Goal: Information Seeking & Learning: Learn about a topic

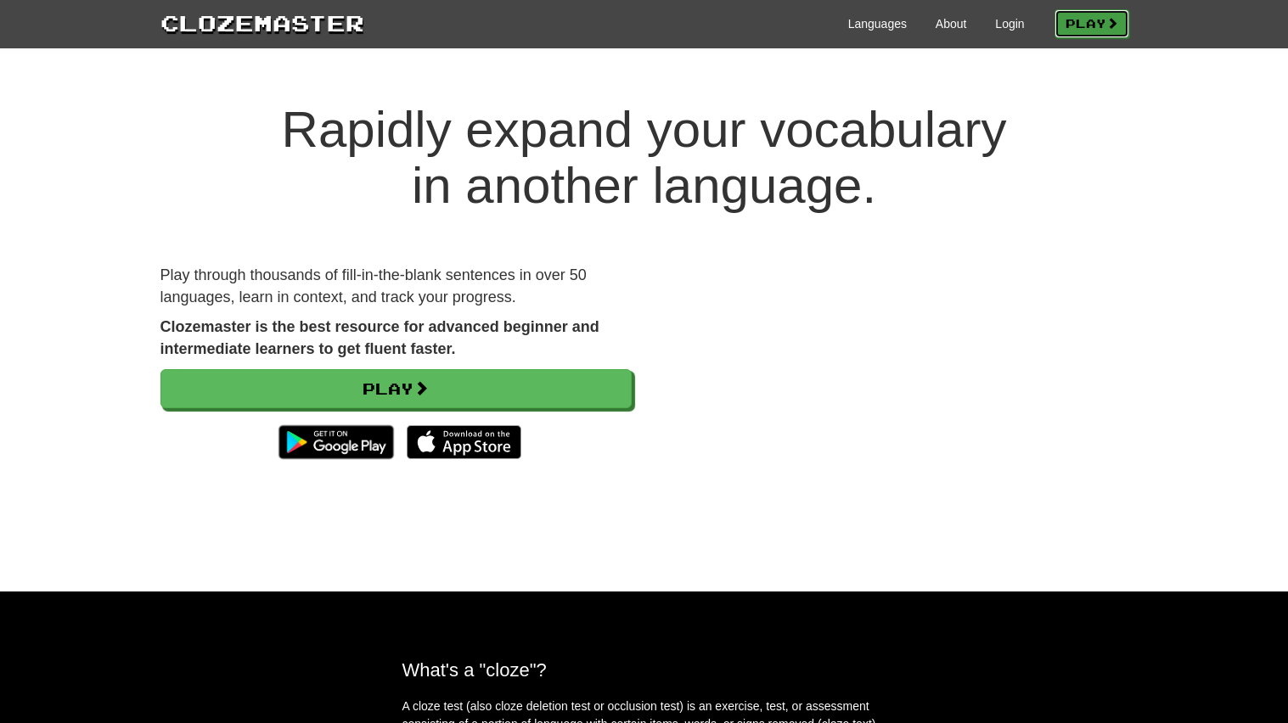
click at [1080, 34] on link "Play" at bounding box center [1091, 23] width 75 height 29
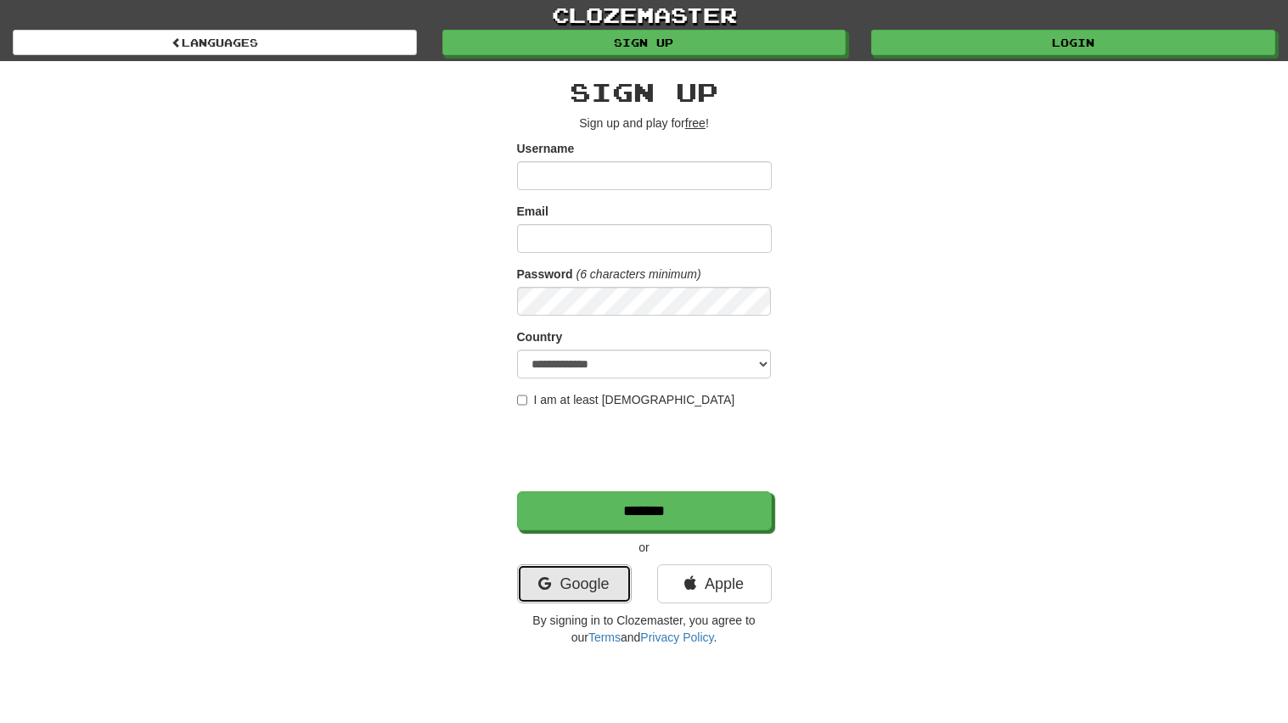
click at [586, 568] on link "Google" at bounding box center [574, 583] width 115 height 39
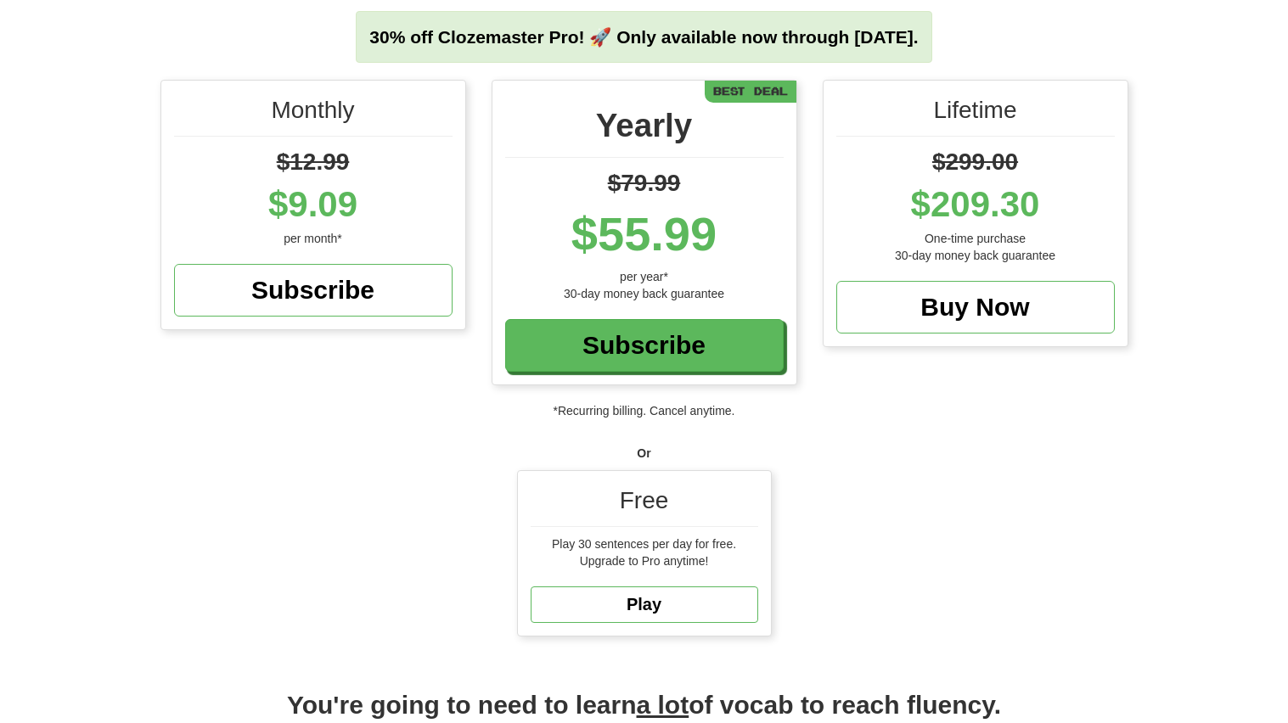
scroll to position [134, 0]
click at [721, 607] on link "Play" at bounding box center [643, 604] width 227 height 36
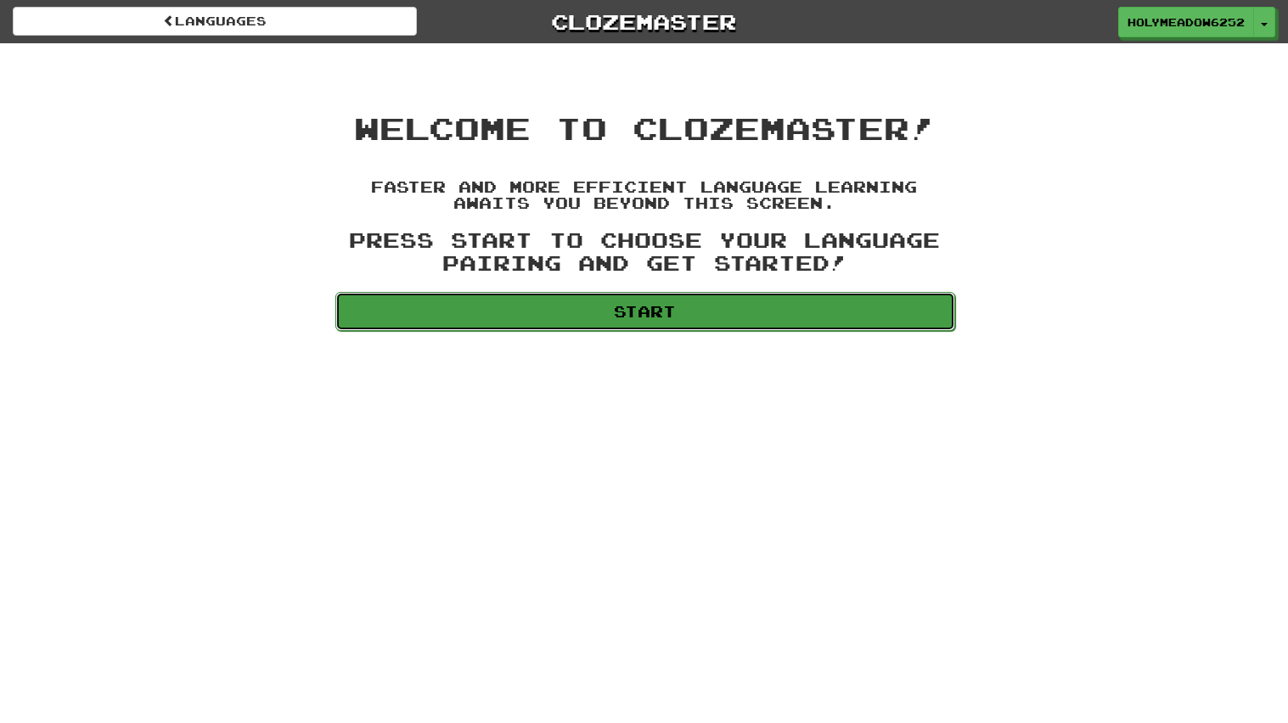
click at [822, 310] on link "Start" at bounding box center [645, 311] width 620 height 39
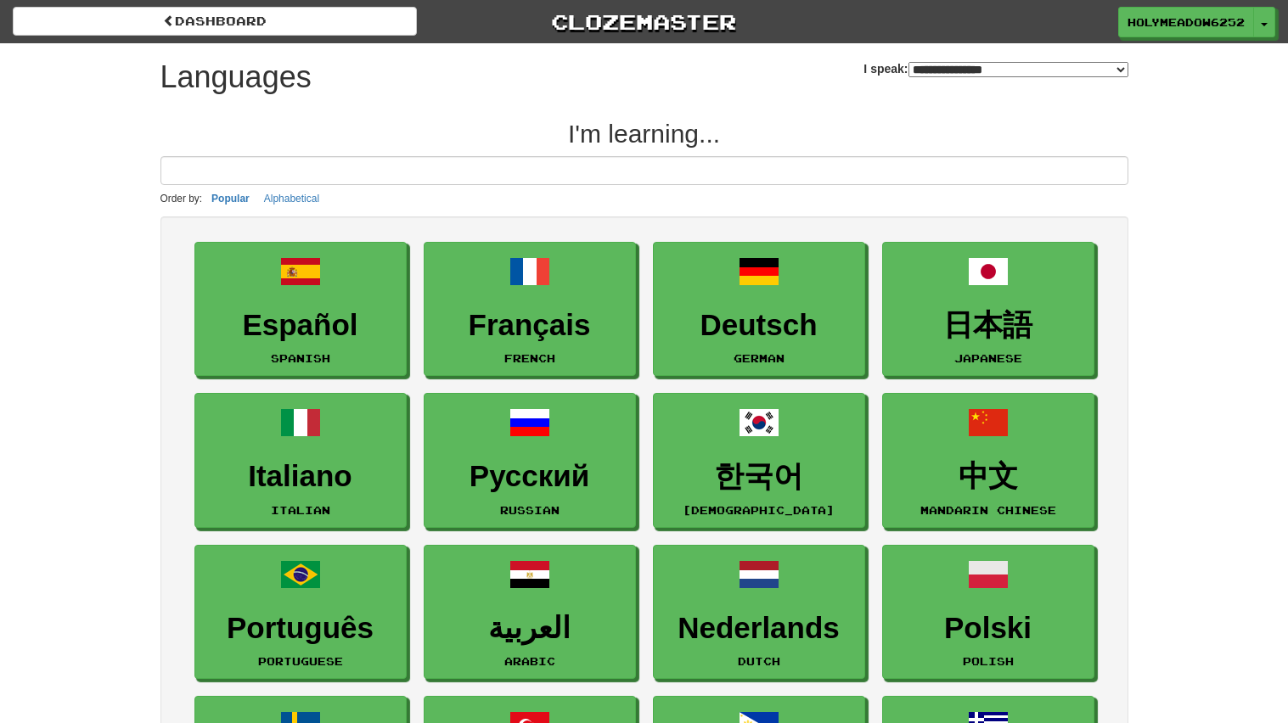
select select "*******"
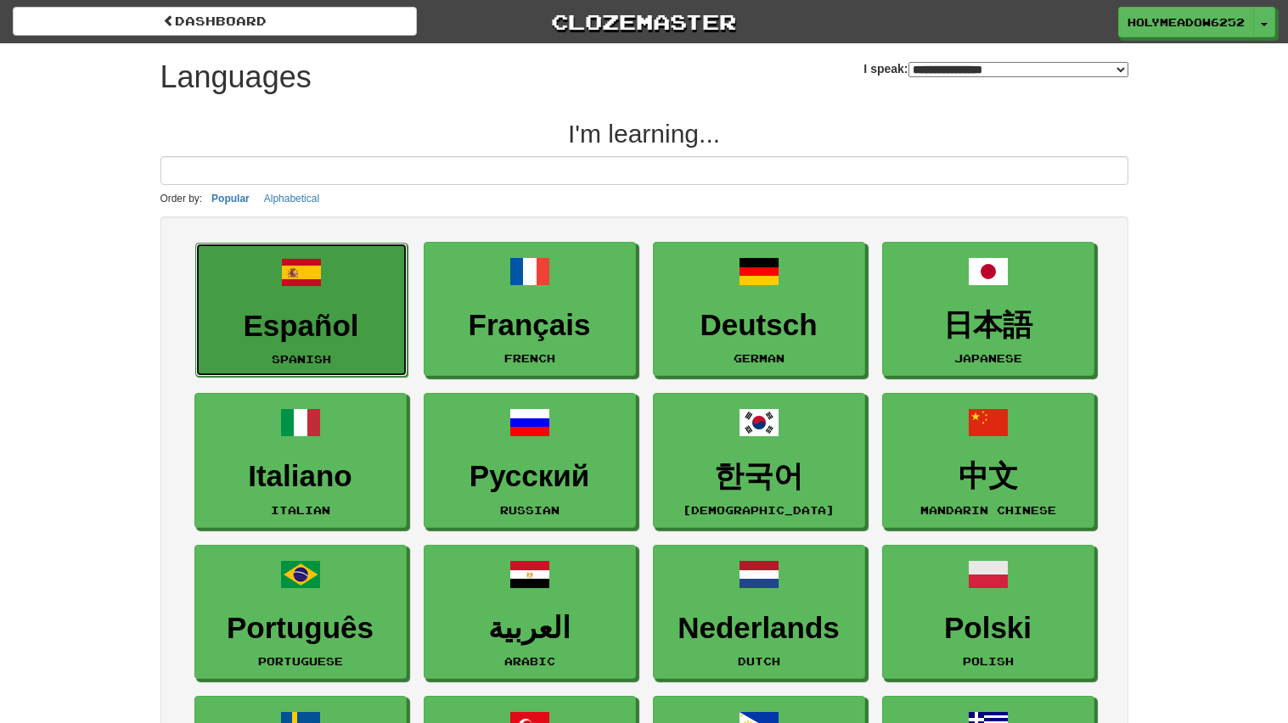
click at [363, 321] on h3 "Español" at bounding box center [302, 326] width 194 height 33
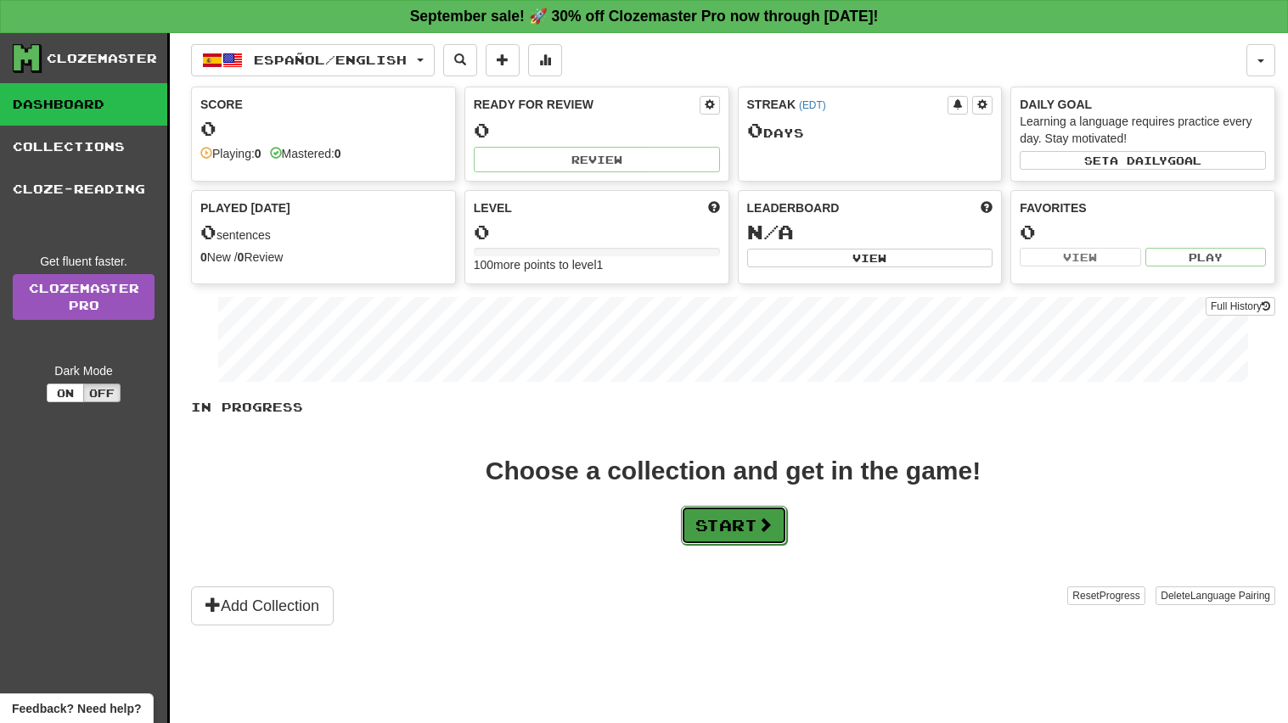
click at [721, 523] on button "Start" at bounding box center [734, 525] width 106 height 39
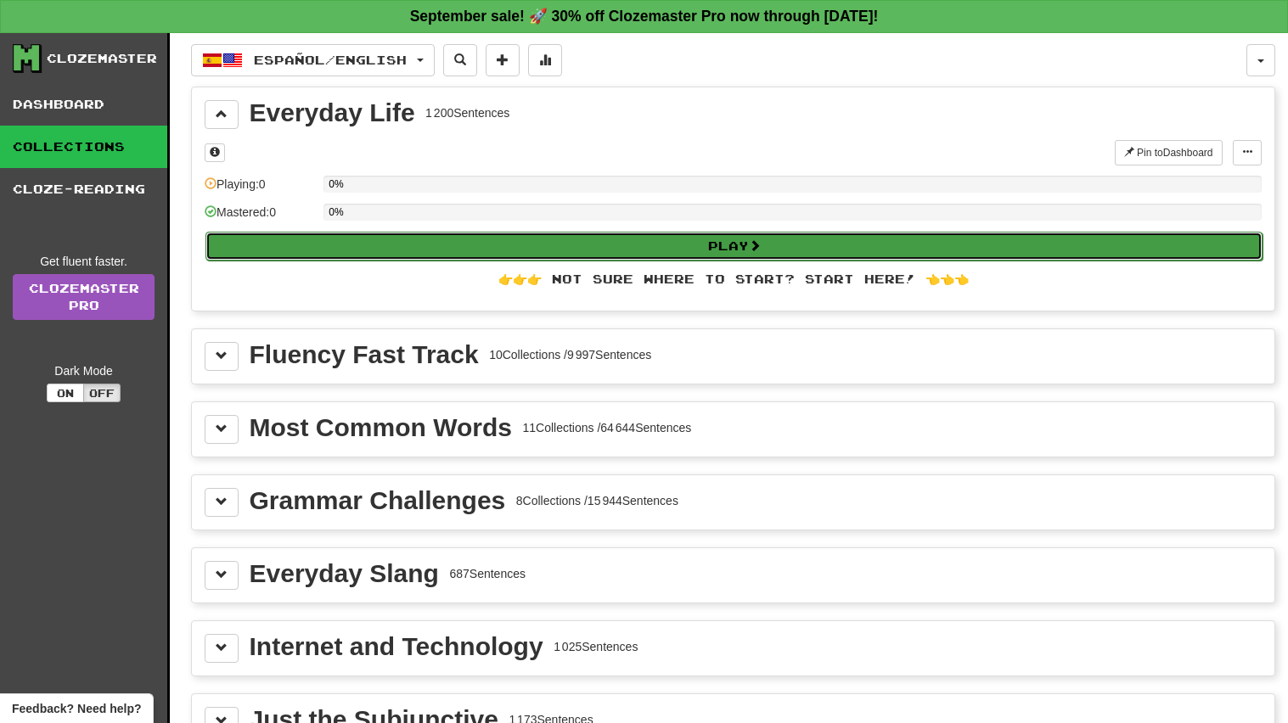
click at [455, 249] on button "Play" at bounding box center [733, 246] width 1057 height 29
select select "**"
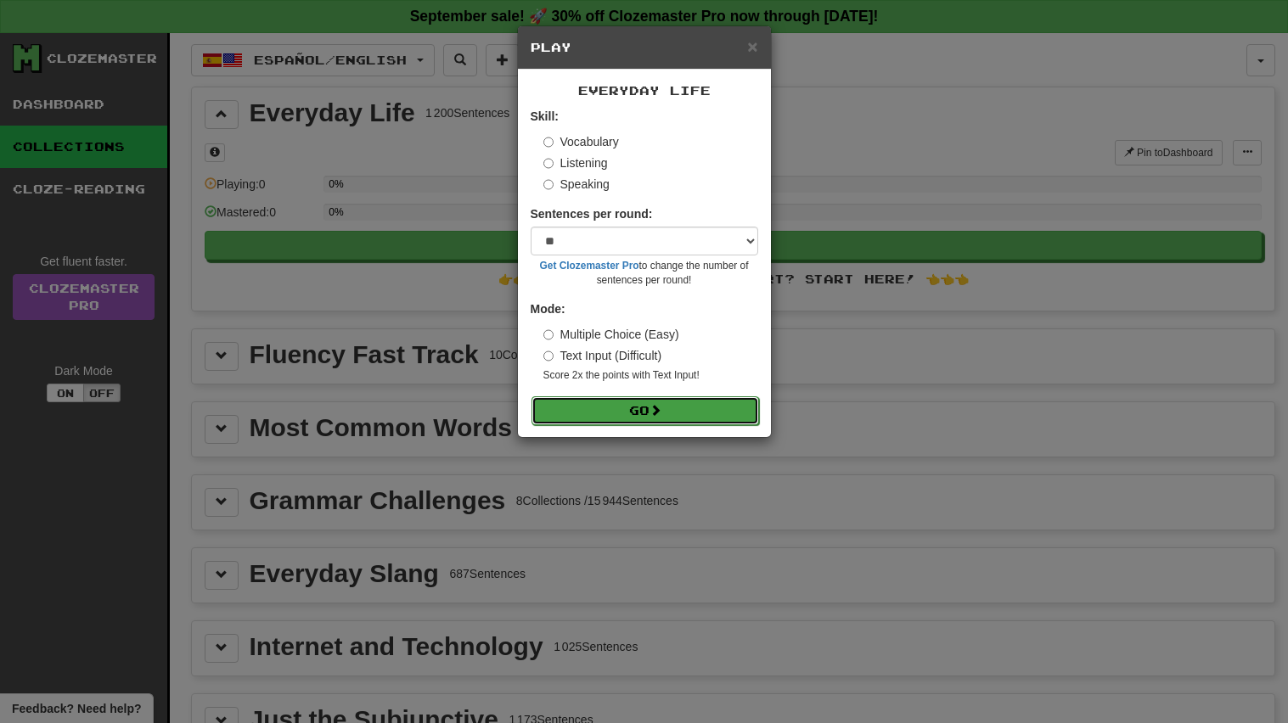
click at [570, 402] on button "Go" at bounding box center [644, 410] width 227 height 29
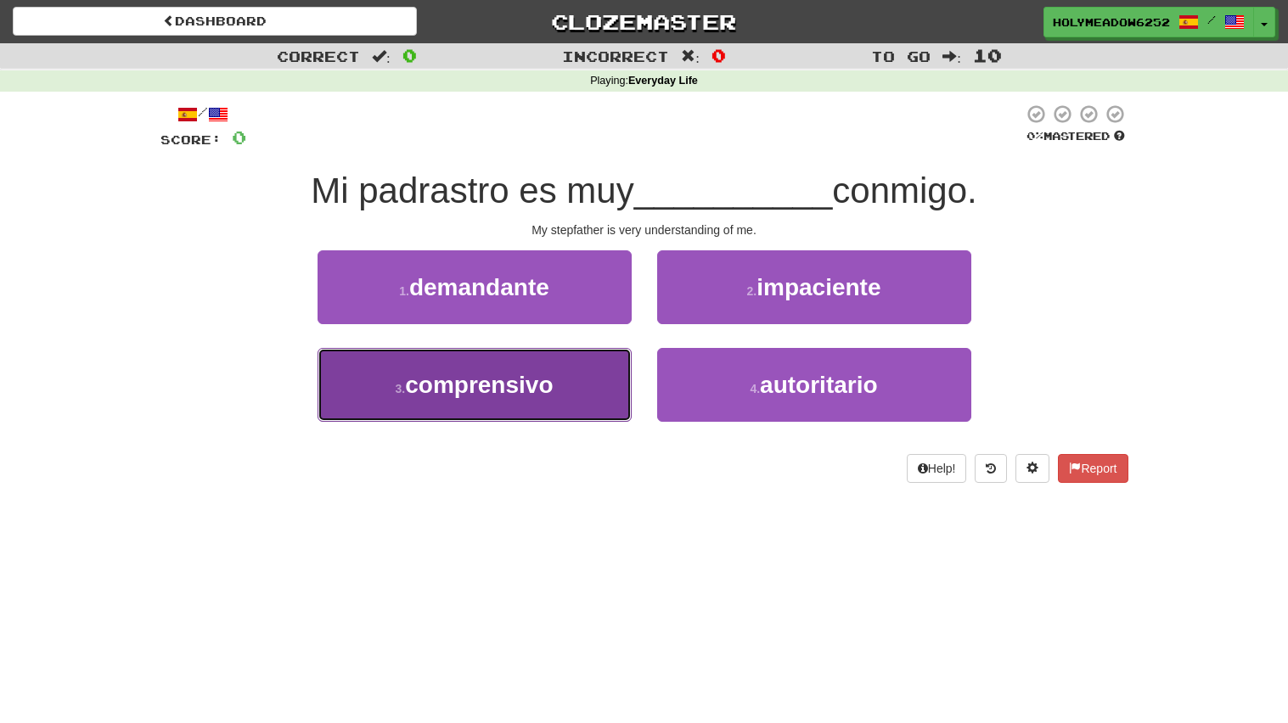
click at [592, 396] on button "3 . comprensivo" at bounding box center [474, 385] width 314 height 74
